Goal: Information Seeking & Learning: Learn about a topic

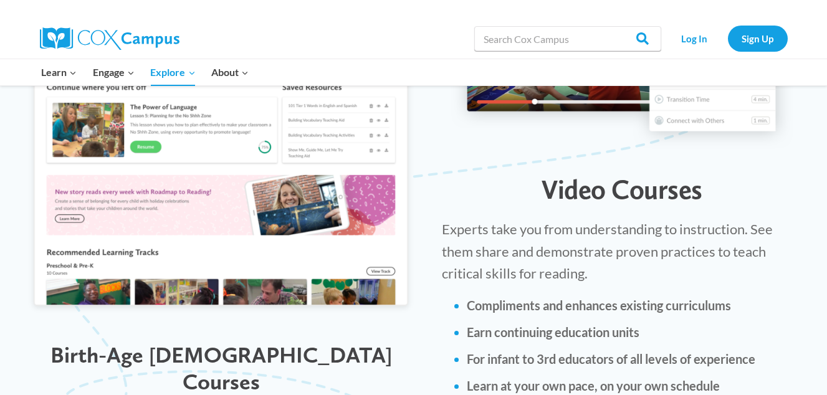
scroll to position [1434, 0]
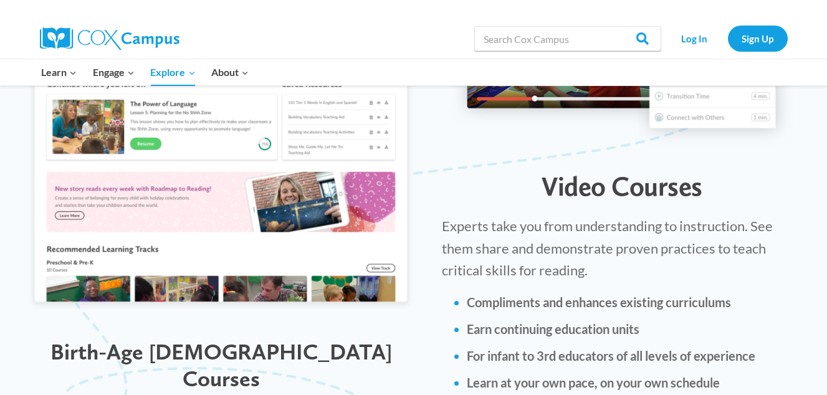
drag, startPoint x: 0, startPoint y: 0, endPoint x: 110, endPoint y: 344, distance: 360.7
click at [110, 344] on div "Birth-Age 5 Courses" at bounding box center [220, 365] width 417 height 79
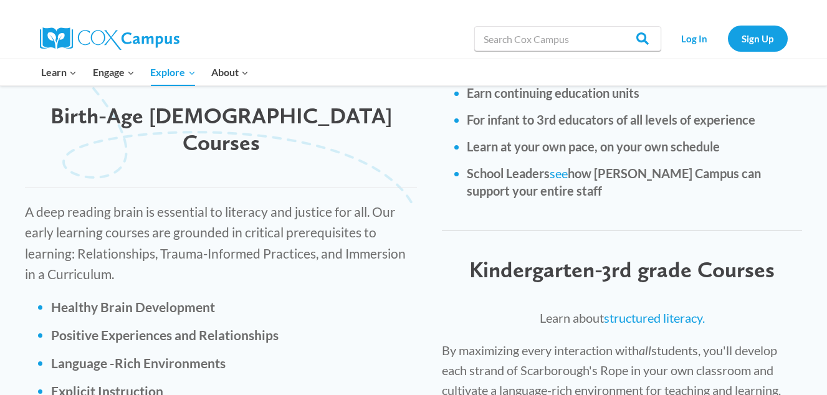
scroll to position [1684, 0]
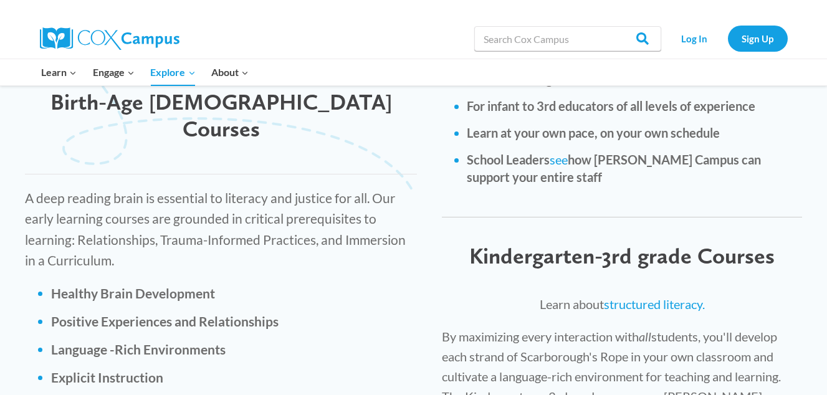
click at [110, 344] on ul "Healthy Brain Development Positive Experiences and Relationships Language -Rich…" at bounding box center [234, 349] width 366 height 131
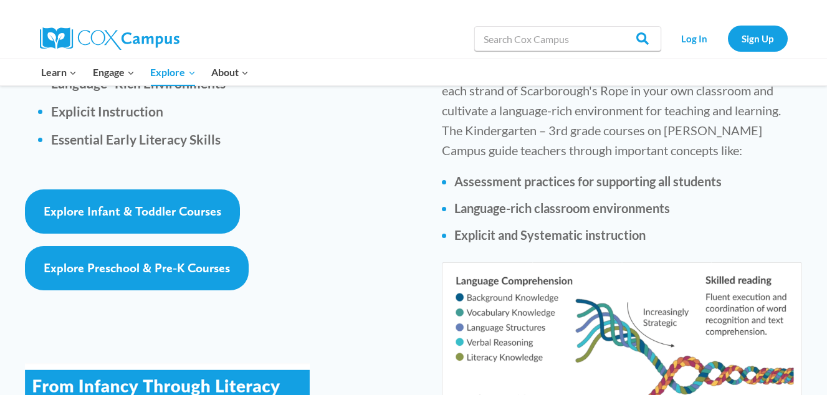
scroll to position [1951, 0]
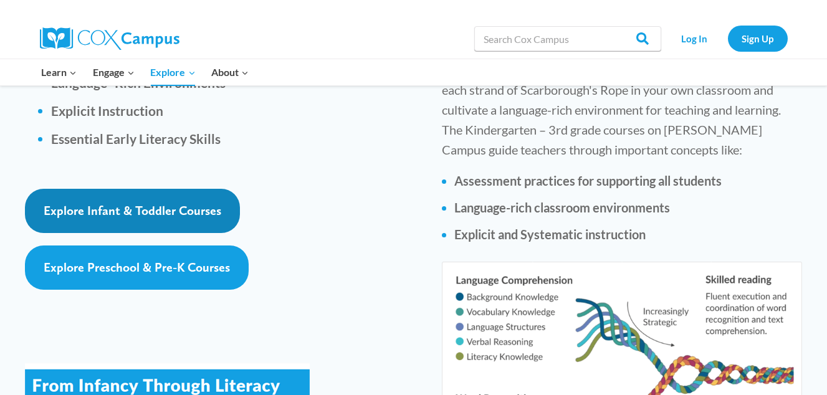
click at [138, 203] on span "Explore Infant & Toddler Courses" at bounding box center [133, 210] width 178 height 15
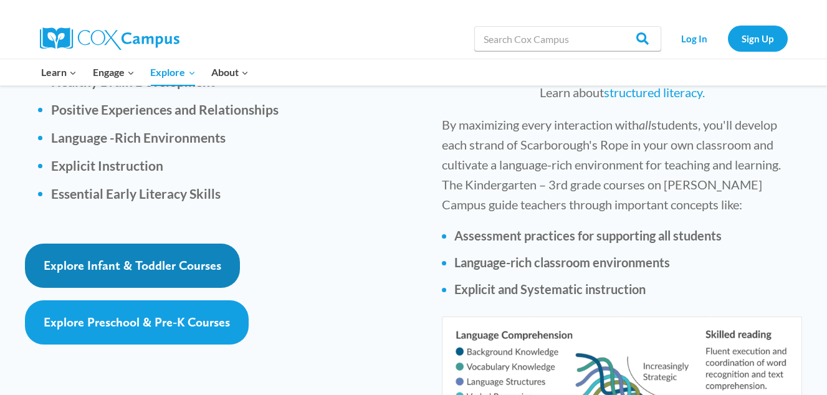
scroll to position [1887, 0]
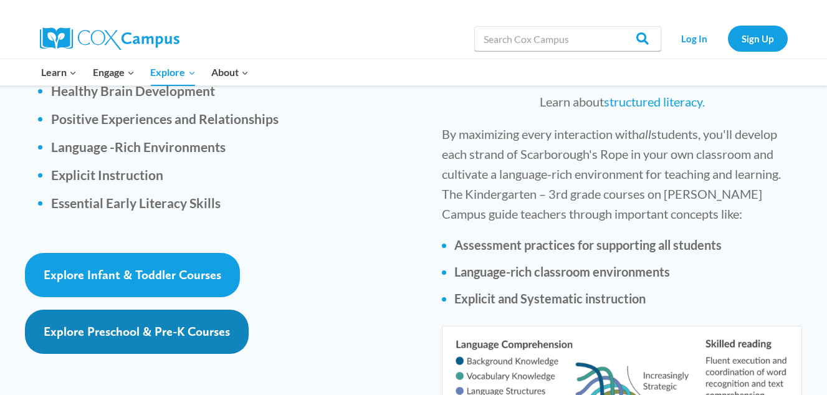
click at [137, 324] on span "Explore Preschool & Pre-K Courses" at bounding box center [137, 331] width 186 height 15
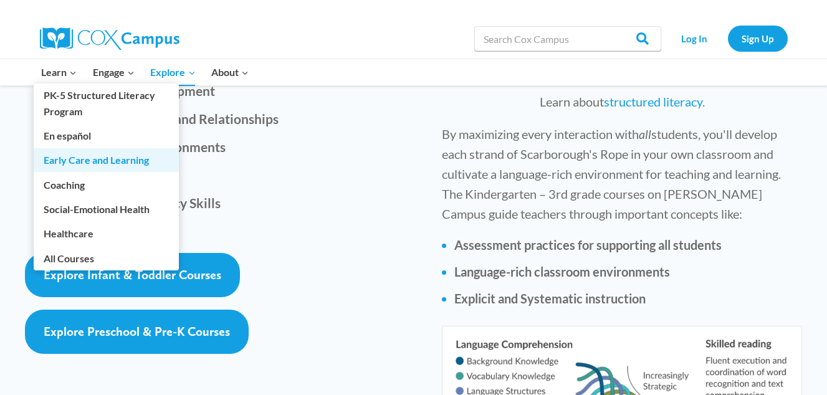
click at [85, 159] on link "Early Care and Learning" at bounding box center [106, 160] width 145 height 24
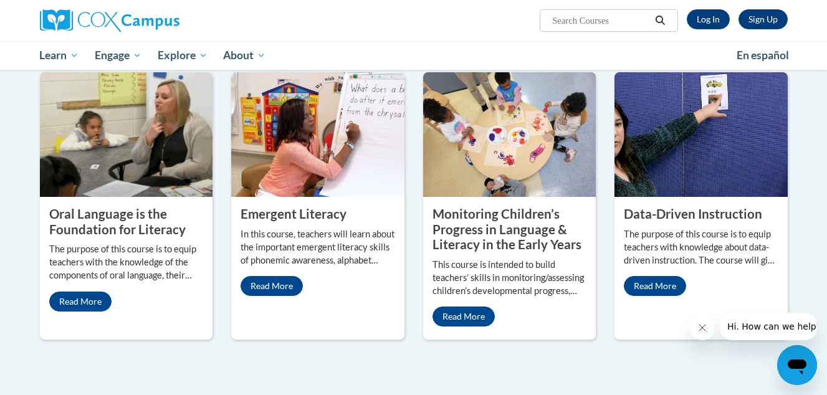
scroll to position [484, 0]
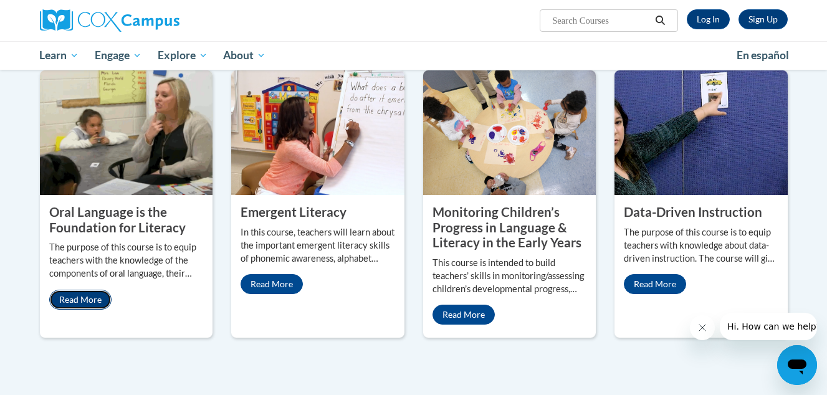
click at [77, 299] on link "Read More" at bounding box center [80, 300] width 62 height 20
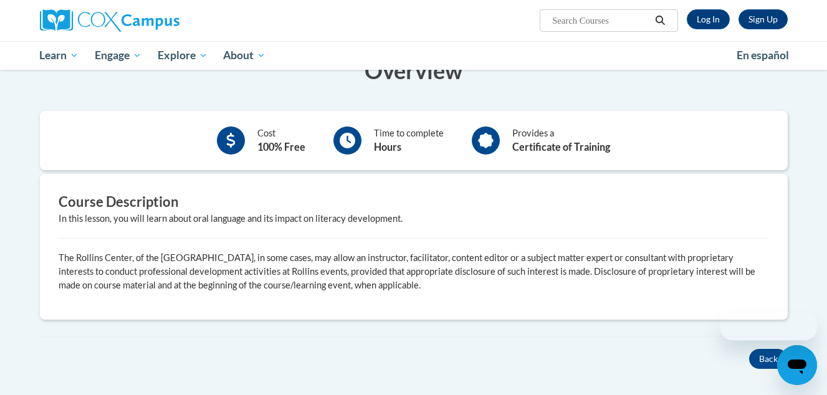
scroll to position [251, 0]
drag, startPoint x: 0, startPoint y: 0, endPoint x: 342, endPoint y: 132, distance: 366.7
click at [342, 132] on div at bounding box center [348, 140] width 28 height 28
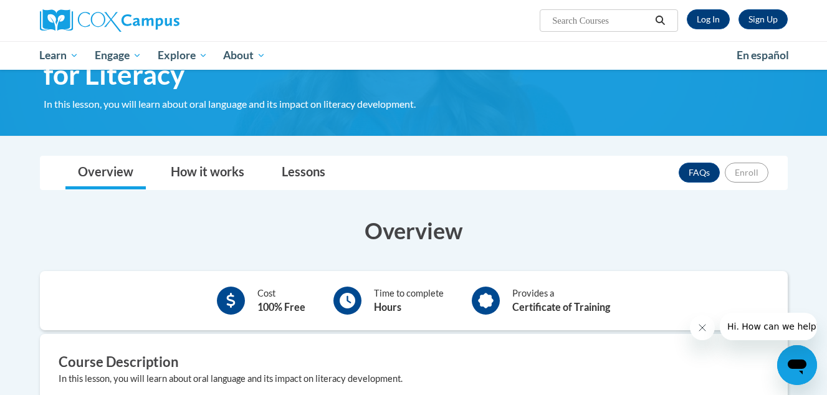
scroll to position [0, 0]
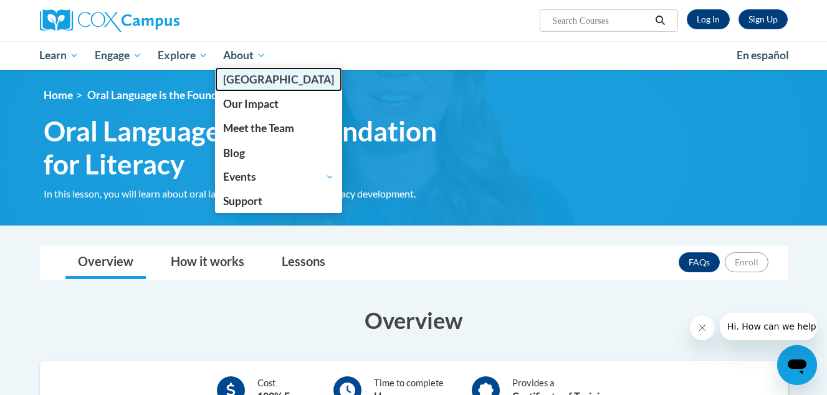
click at [258, 86] on span "[PERSON_NAME][GEOGRAPHIC_DATA]" at bounding box center [278, 79] width 111 height 13
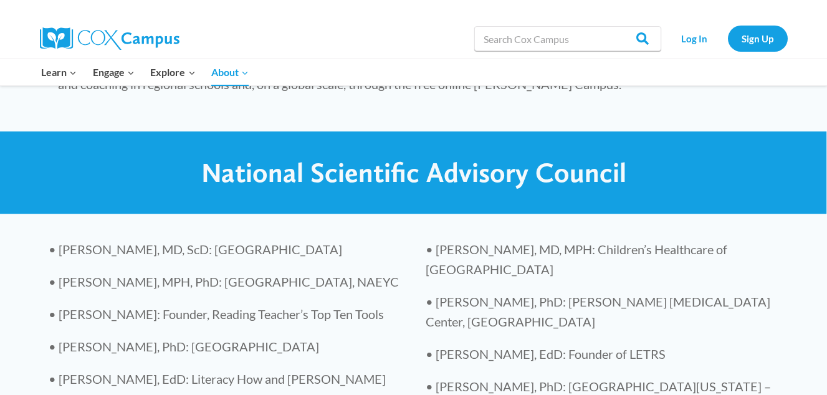
scroll to position [2620, 0]
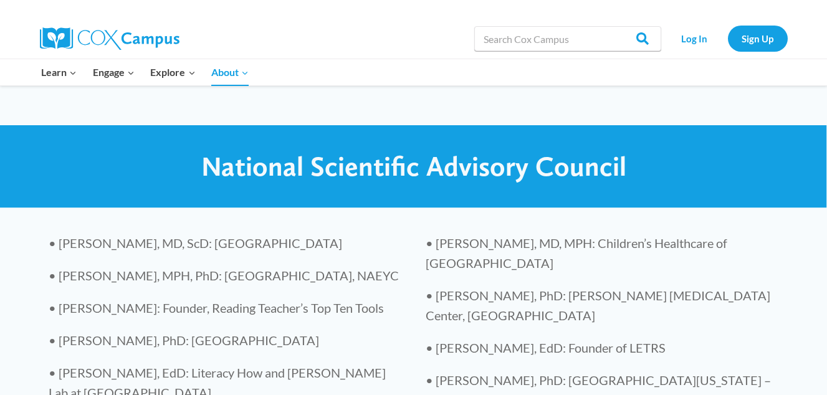
click at [433, 338] on p "• [PERSON_NAME], EdD: Founder of LETRS" at bounding box center [602, 348] width 353 height 20
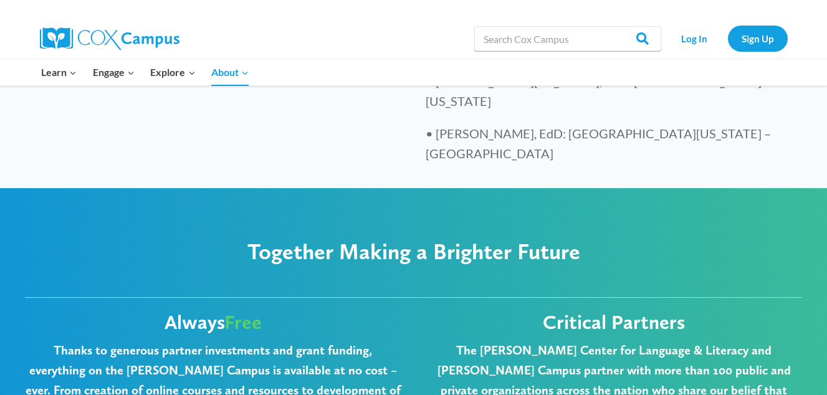
scroll to position [3025, 0]
click at [433, 340] on h6 "The [PERSON_NAME] Center for Language & Literacy and [PERSON_NAME] Campus partn…" at bounding box center [614, 380] width 377 height 80
drag, startPoint x: 433, startPoint y: 208, endPoint x: 425, endPoint y: 224, distance: 17.9
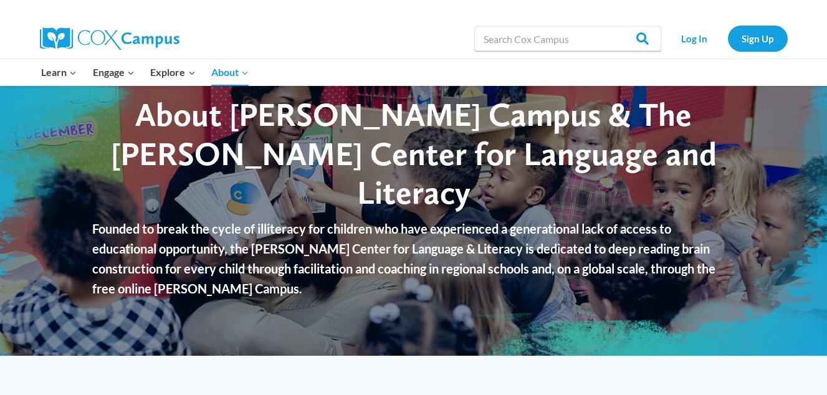
scroll to position [0, 0]
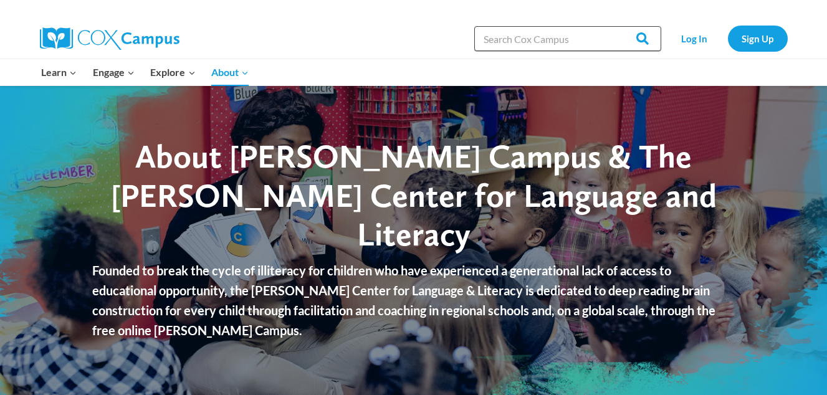
click at [544, 47] on input "Search in https://coxcampus.org/" at bounding box center [568, 38] width 187 height 25
type input "bright from the start"
click at [613, 26] on input "Search" at bounding box center [637, 38] width 49 height 25
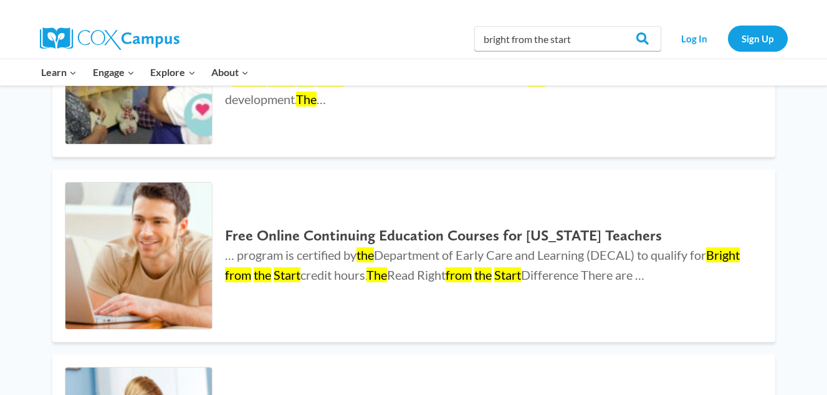
scroll to position [663, 0]
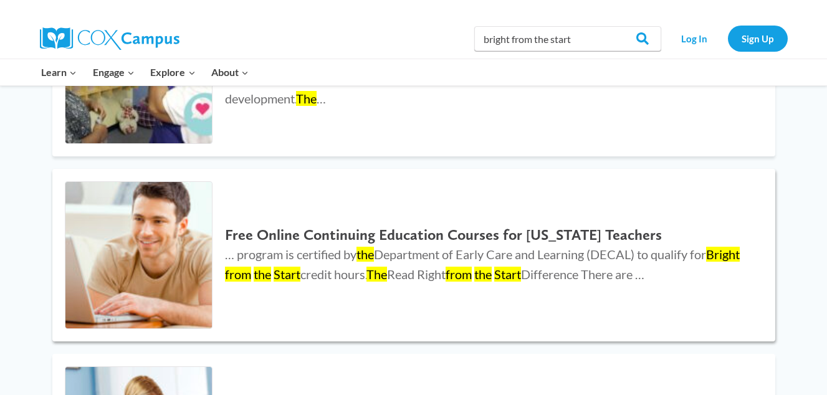
click at [288, 234] on h2 "Free Online Continuing Education Courses for [US_STATE] Teachers" at bounding box center [487, 235] width 525 height 18
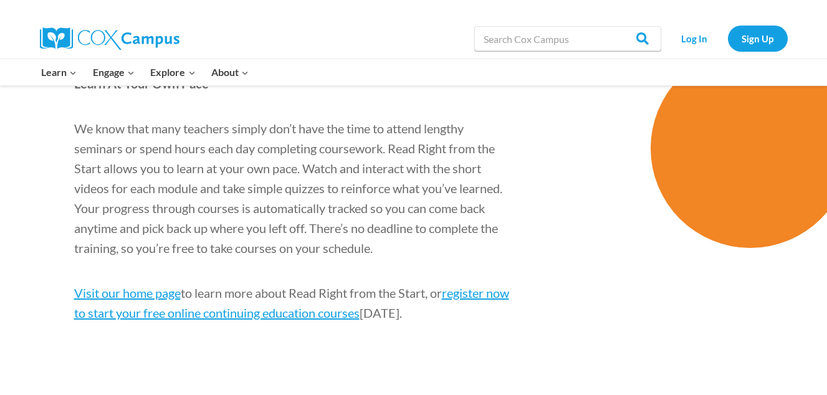
scroll to position [1316, 0]
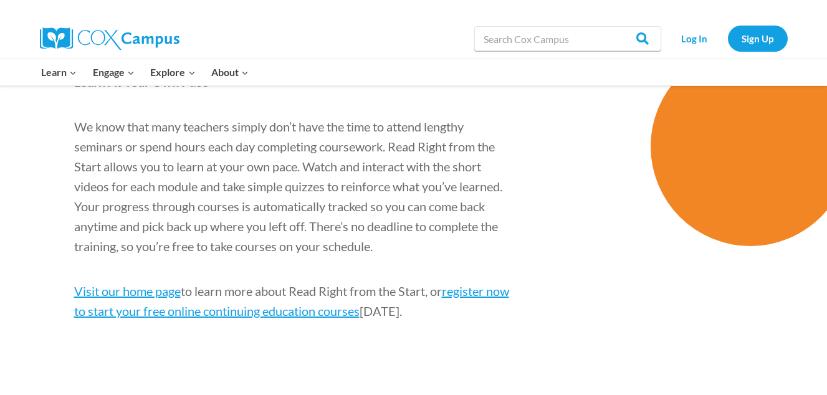
click at [288, 234] on p "We know that many teachers simply don’t have the time to attend lengthy seminar…" at bounding box center [292, 187] width 436 height 140
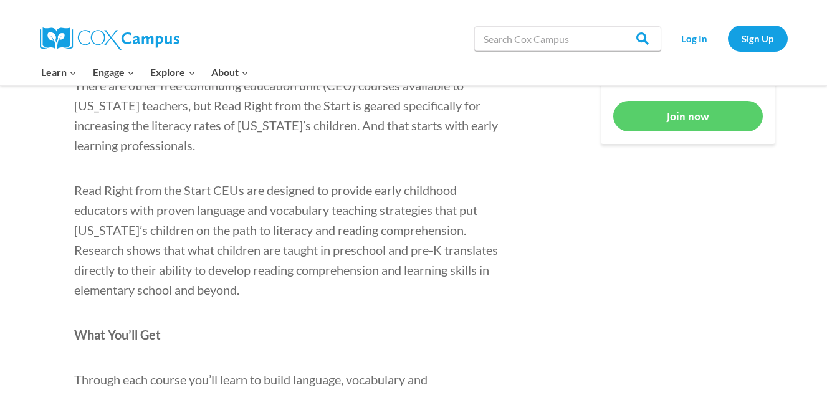
scroll to position [869, 0]
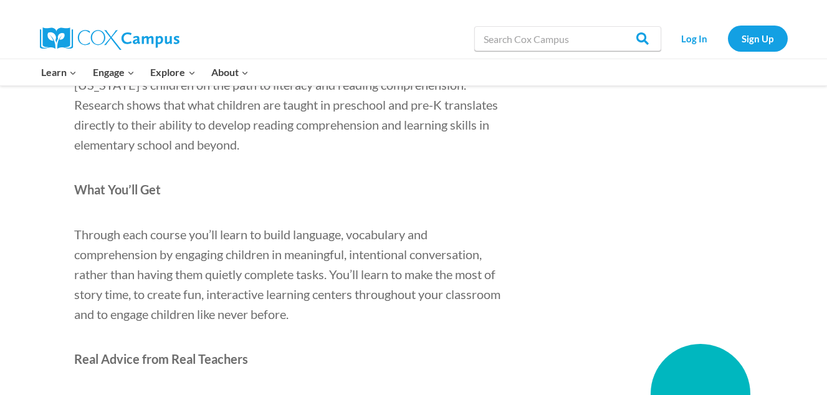
click at [297, 333] on div "Continuing education courses are a necessity for any educator, but not all cour…" at bounding box center [292, 192] width 505 height 1152
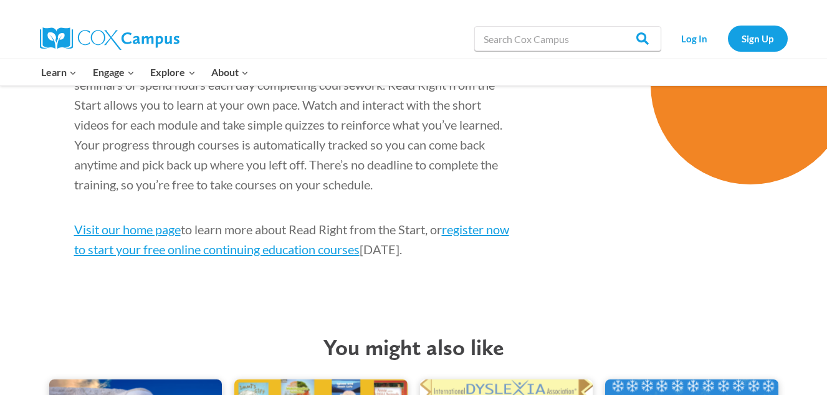
scroll to position [1379, 0]
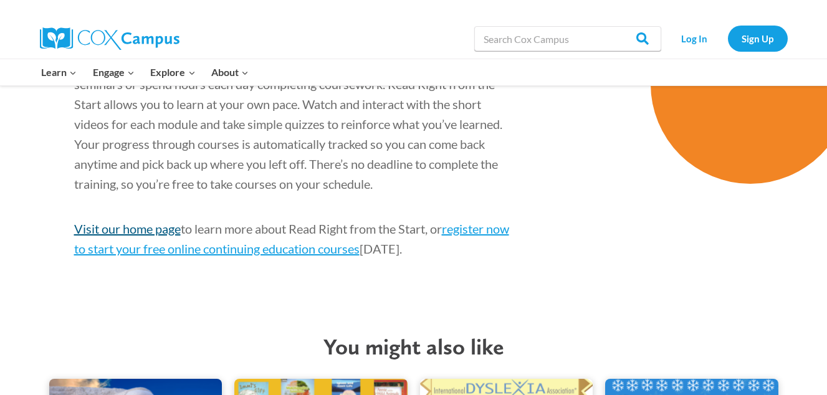
click at [126, 233] on link "Visit our home page" at bounding box center [127, 228] width 107 height 15
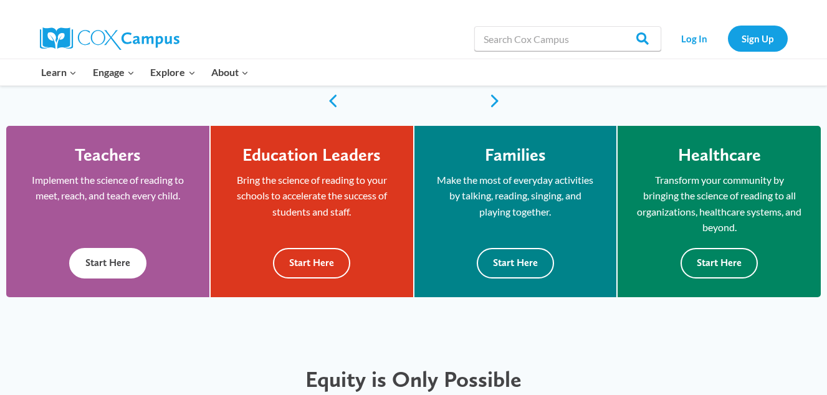
scroll to position [316, 0]
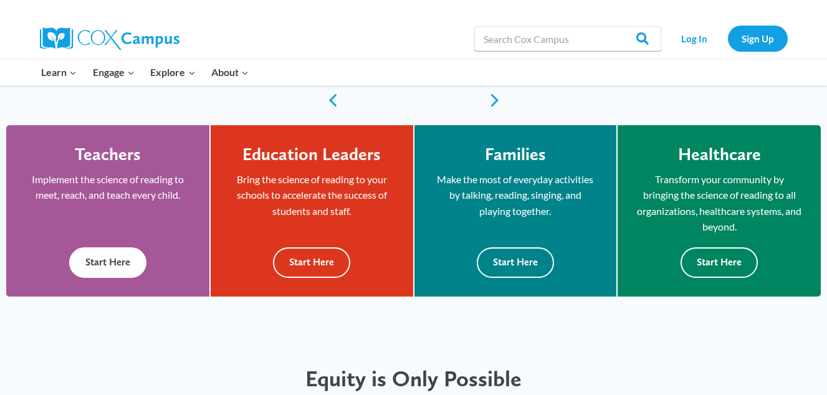
click at [109, 264] on button "Start Here" at bounding box center [107, 263] width 77 height 31
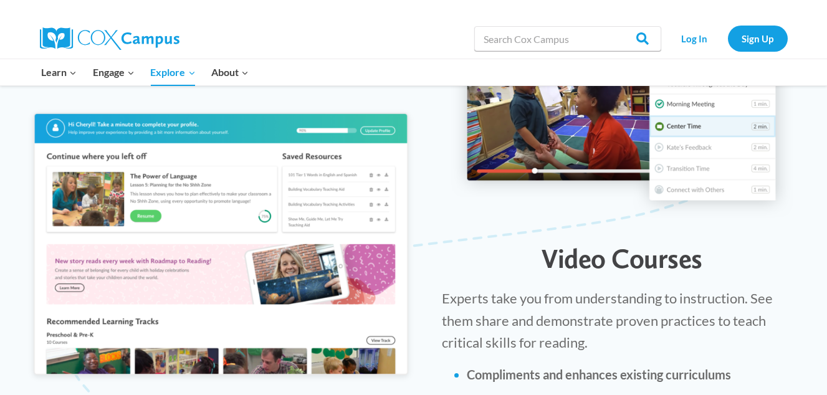
scroll to position [1362, 0]
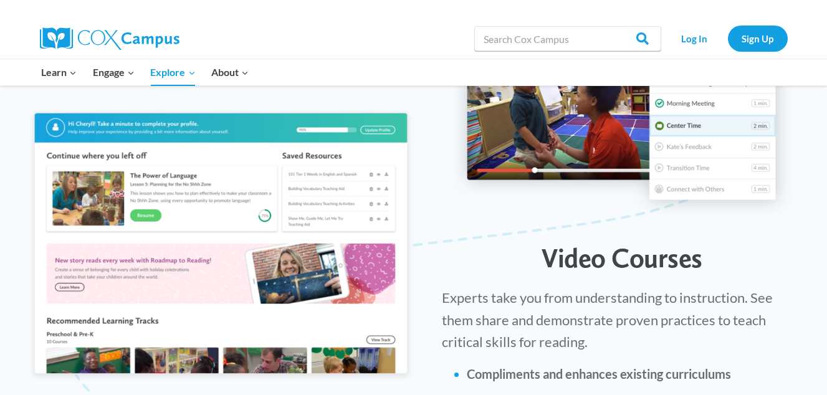
drag, startPoint x: 0, startPoint y: 0, endPoint x: 109, endPoint y: 264, distance: 285.4
click at [109, 264] on img at bounding box center [221, 245] width 392 height 280
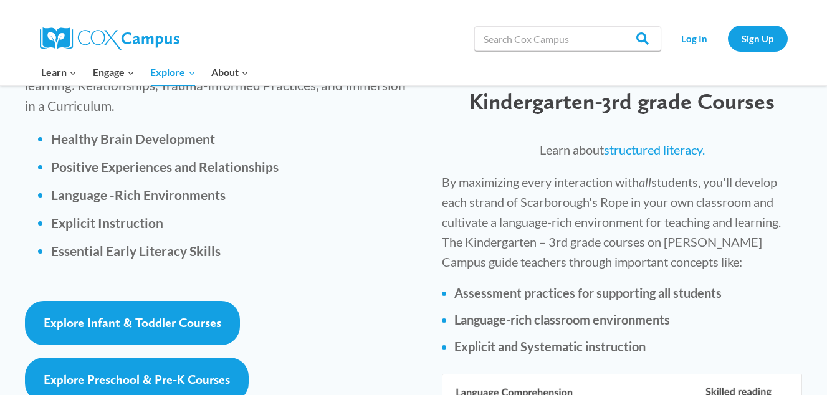
scroll to position [1839, 0]
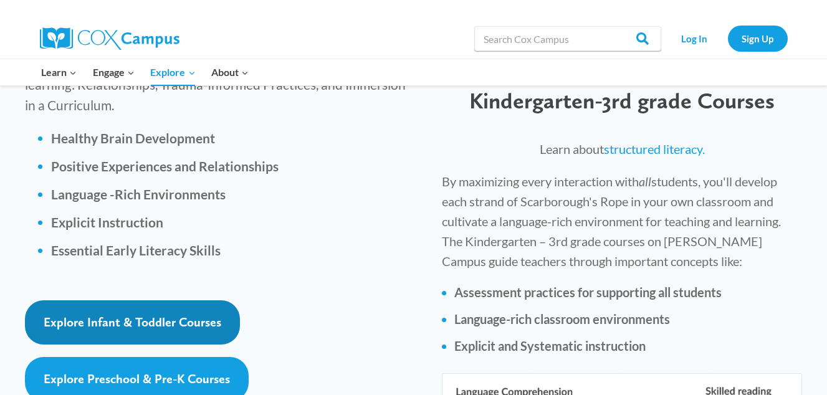
click at [165, 301] on link "Explore Infant & Toddler Courses" at bounding box center [132, 323] width 215 height 44
